Goal: Information Seeking & Learning: Find specific page/section

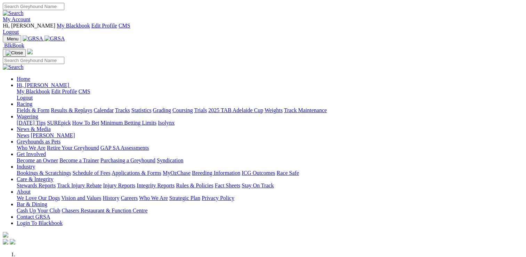
click at [56, 182] on link "Stewards Reports" at bounding box center [36, 185] width 39 height 6
click at [54, 176] on link "Care & Integrity" at bounding box center [35, 179] width 37 height 6
click at [56, 182] on link "Stewards Reports" at bounding box center [36, 185] width 39 height 6
click at [54, 176] on link "Care & Integrity" at bounding box center [35, 179] width 37 height 6
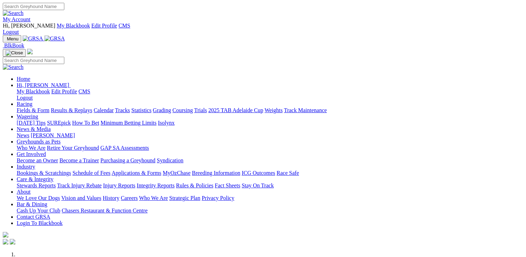
click at [54, 176] on link "Care & Integrity" at bounding box center [35, 179] width 37 height 6
click at [56, 182] on link "Stewards Reports" at bounding box center [36, 185] width 39 height 6
click at [32, 101] on link "Racing" at bounding box center [25, 104] width 16 height 6
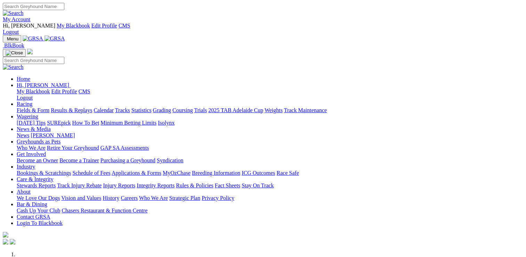
click at [32, 101] on link "Racing" at bounding box center [25, 104] width 16 height 6
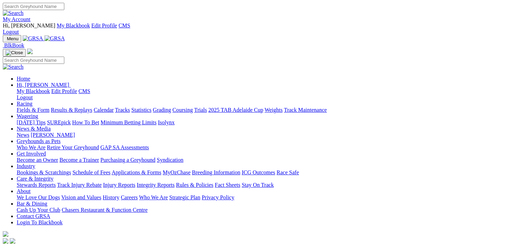
click at [23, 107] on link "Fields & Form" at bounding box center [33, 110] width 33 height 6
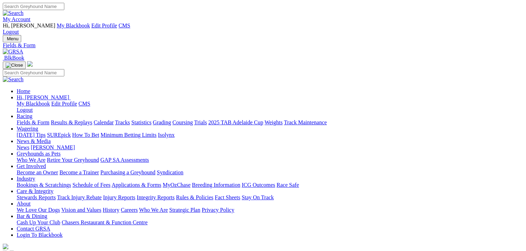
type input "[DATE]"
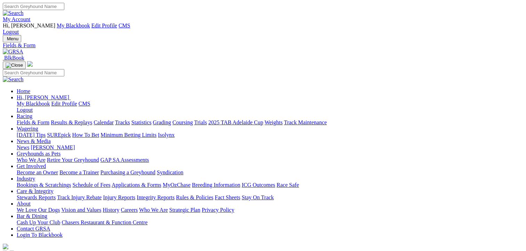
drag, startPoint x: 255, startPoint y: 124, endPoint x: 259, endPoint y: 124, distance: 4.2
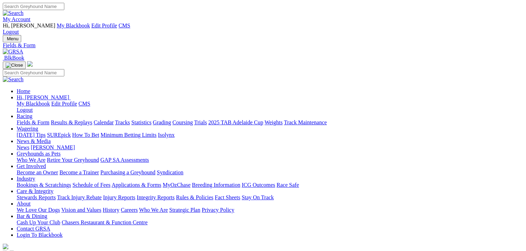
type input "[DATE]"
